Goal: Entertainment & Leisure: Consume media (video, audio)

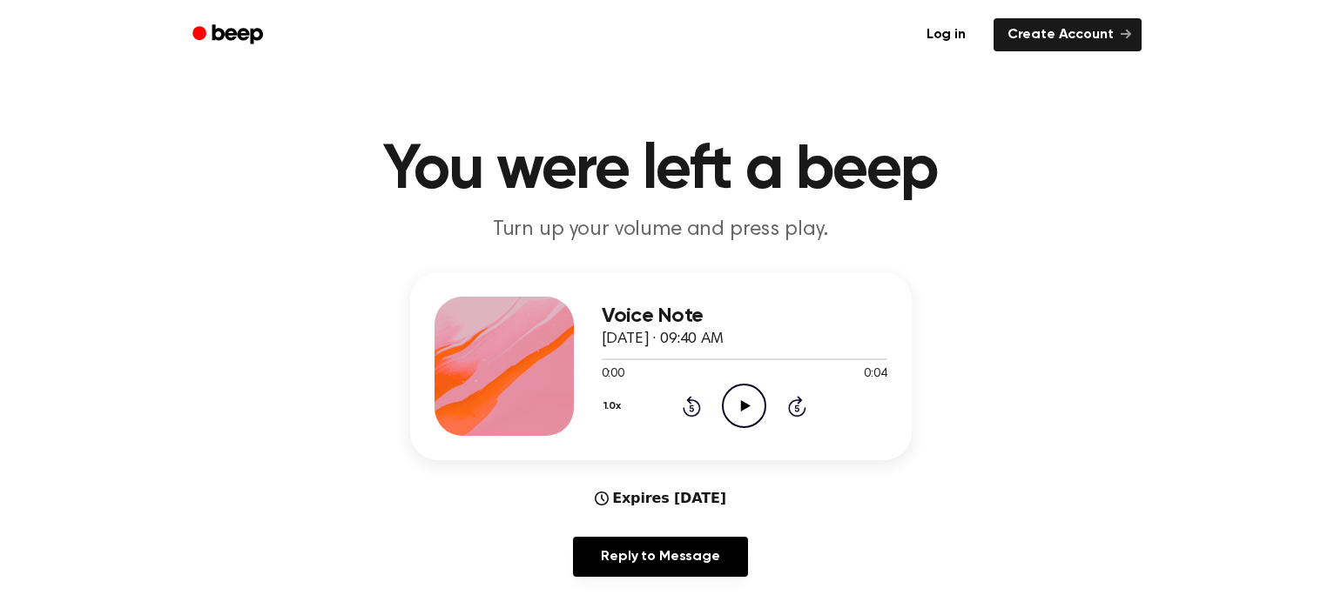
click at [750, 412] on icon "Play Audio" at bounding box center [744, 406] width 44 height 44
click at [749, 412] on icon "Pause Audio" at bounding box center [744, 406] width 44 height 44
click at [749, 412] on icon "Play Audio" at bounding box center [744, 406] width 44 height 44
click at [737, 413] on icon "Play Audio" at bounding box center [744, 406] width 44 height 44
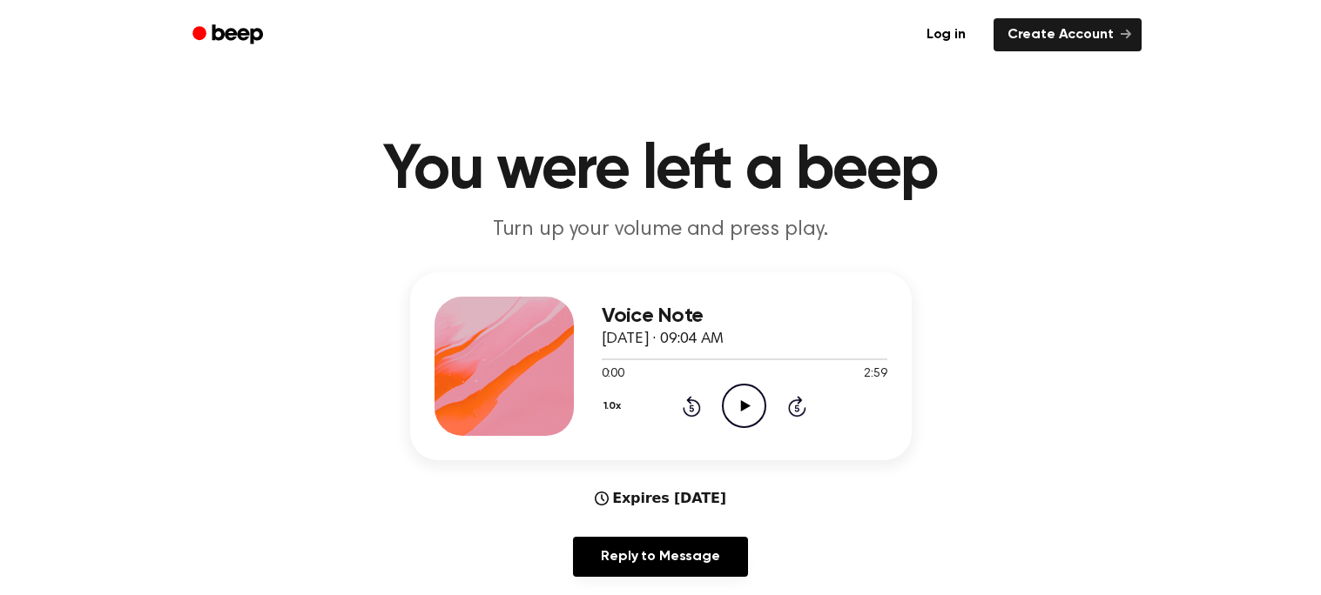
click at [743, 413] on icon "Play Audio" at bounding box center [744, 406] width 44 height 44
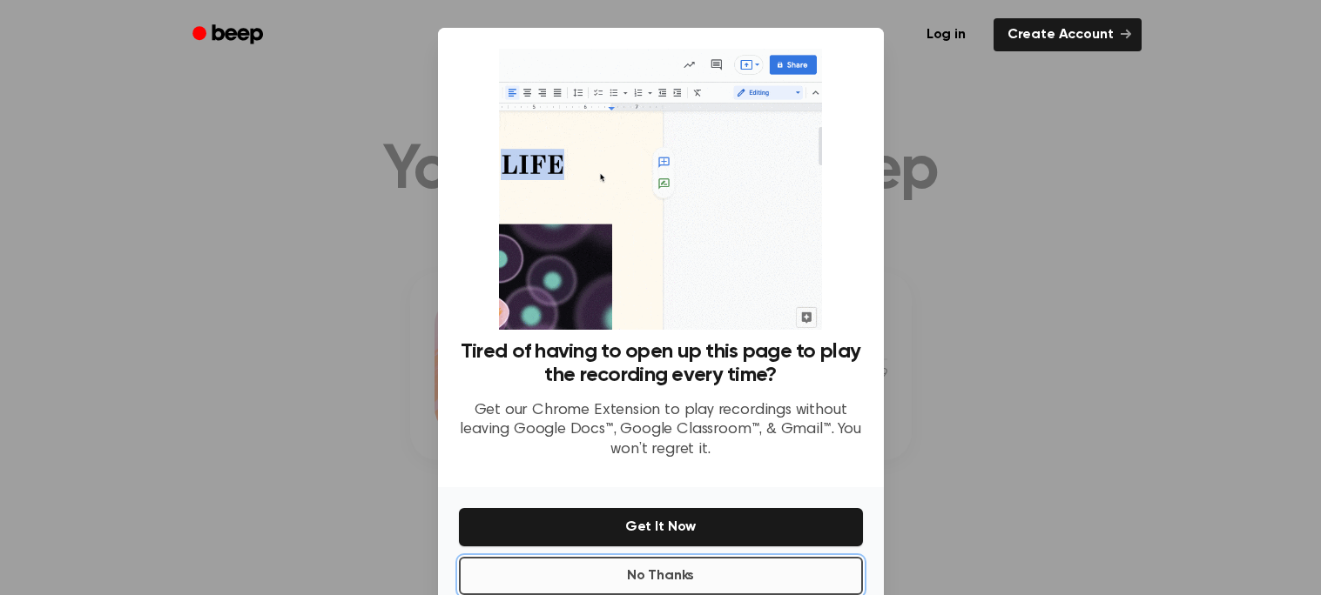
click at [645, 567] on button "No Thanks" at bounding box center [661, 576] width 404 height 38
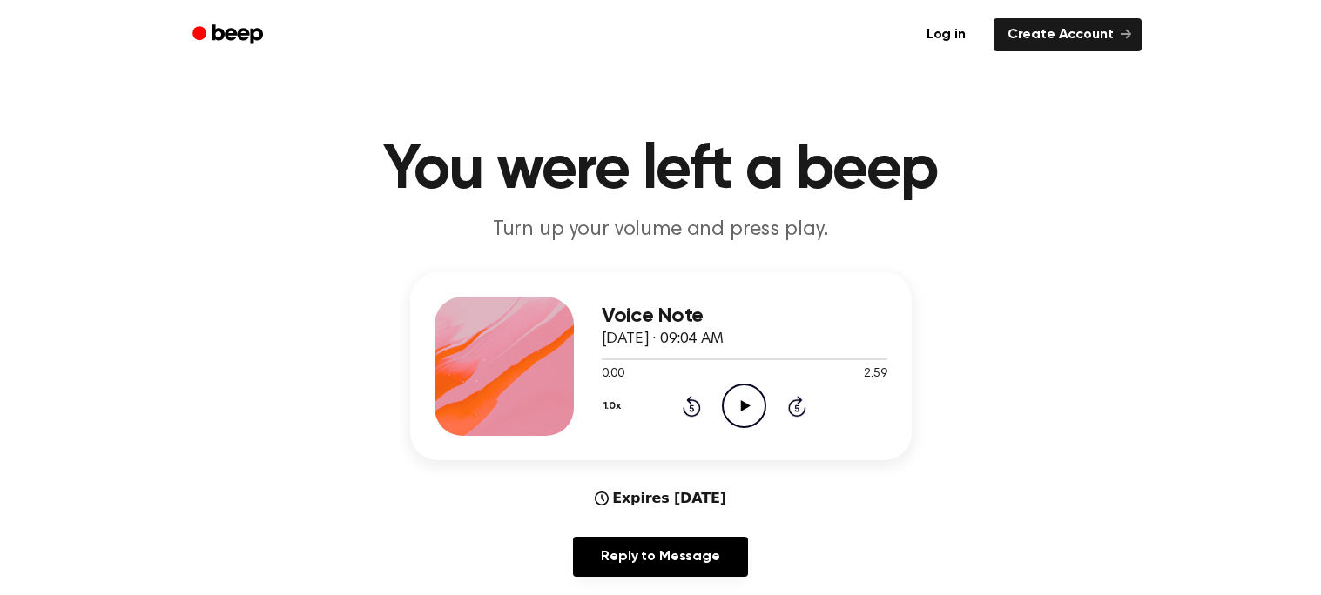
click at [731, 393] on icon "Play Audio" at bounding box center [744, 406] width 44 height 44
